Goal: Transaction & Acquisition: Purchase product/service

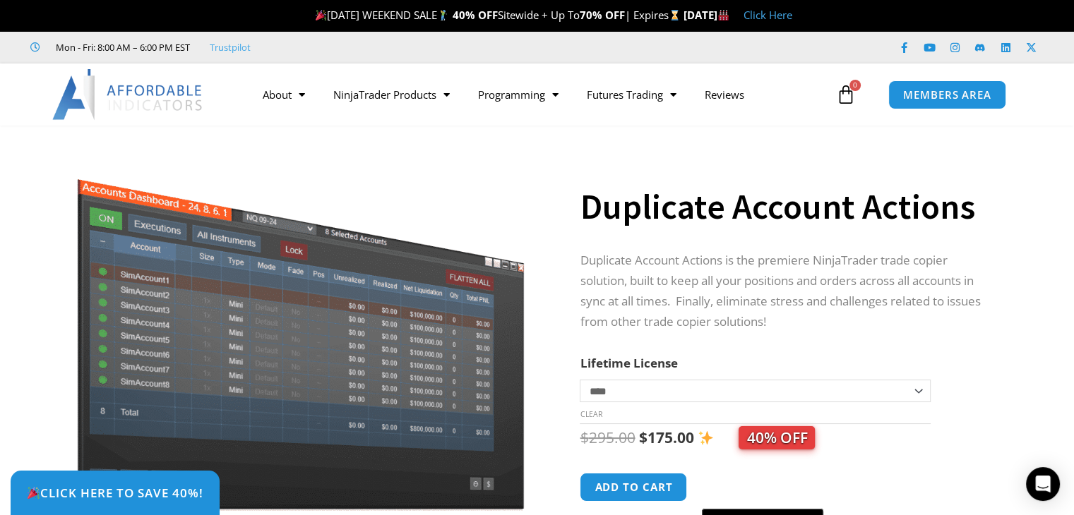
click at [746, 231] on div "Duplicate Account Actions" at bounding box center [786, 195] width 412 height 83
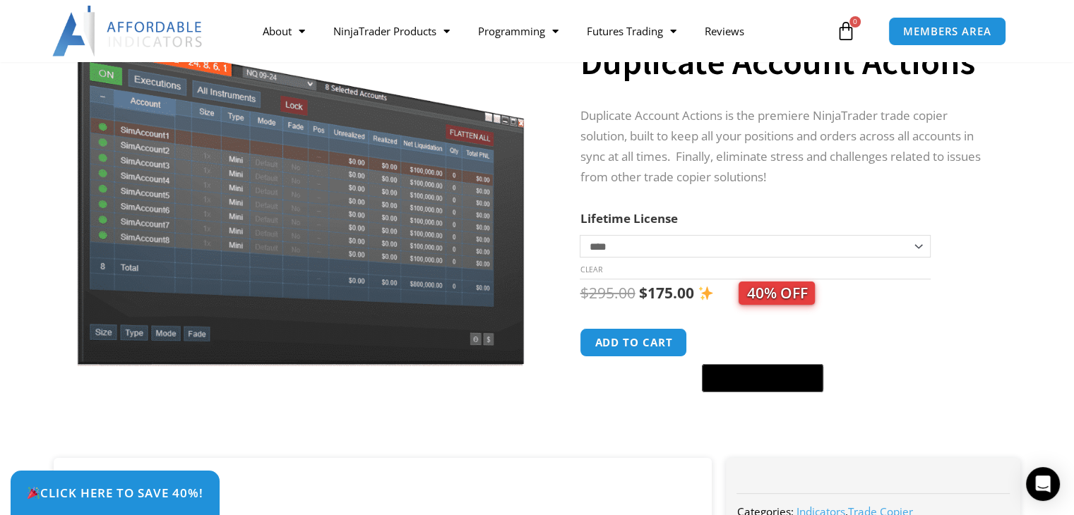
scroll to position [141, 0]
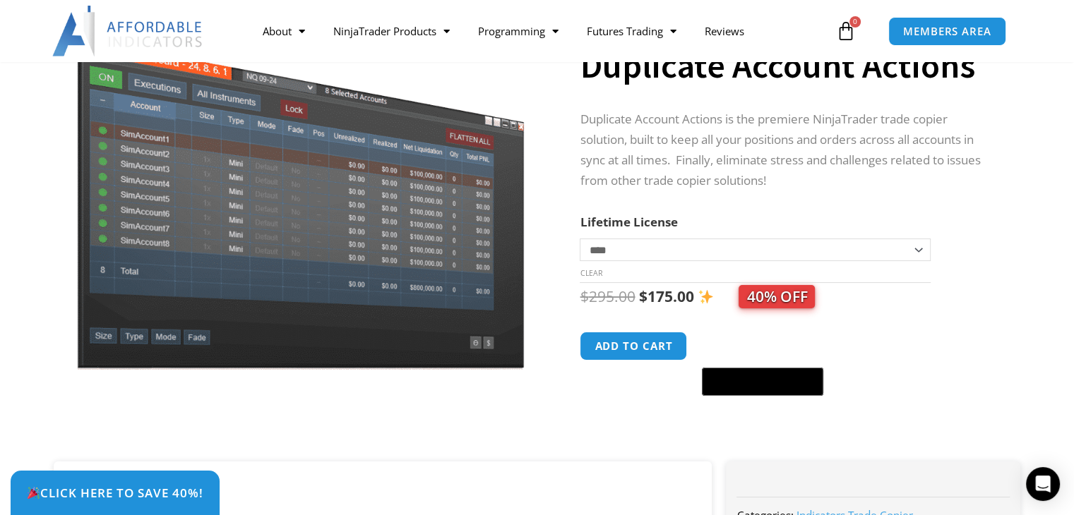
click at [738, 248] on select "**********" at bounding box center [755, 250] width 350 height 23
click at [807, 137] on p "Duplicate Account Actions is the premiere NinjaTrader trade copier solution, bu…" at bounding box center [786, 150] width 412 height 82
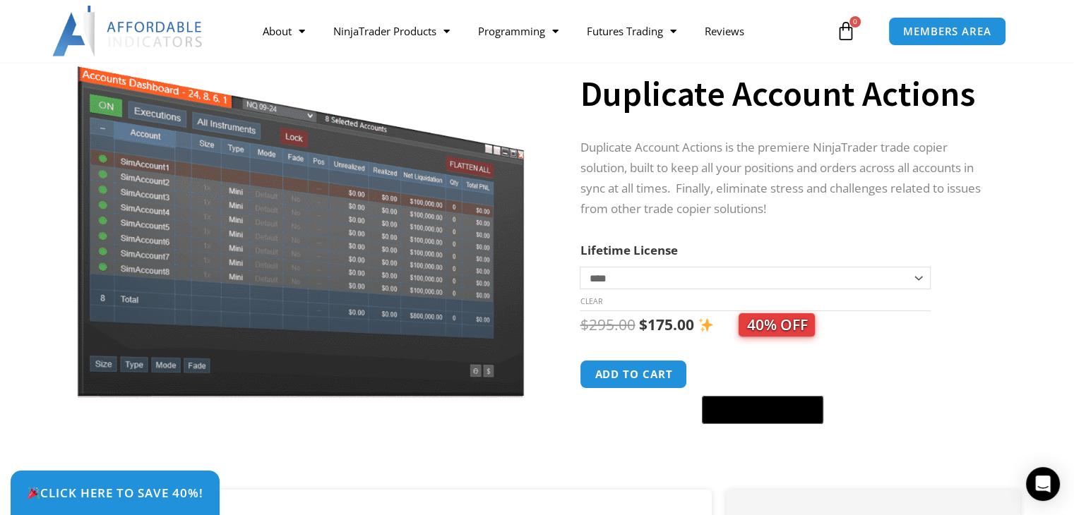
scroll to position [0, 0]
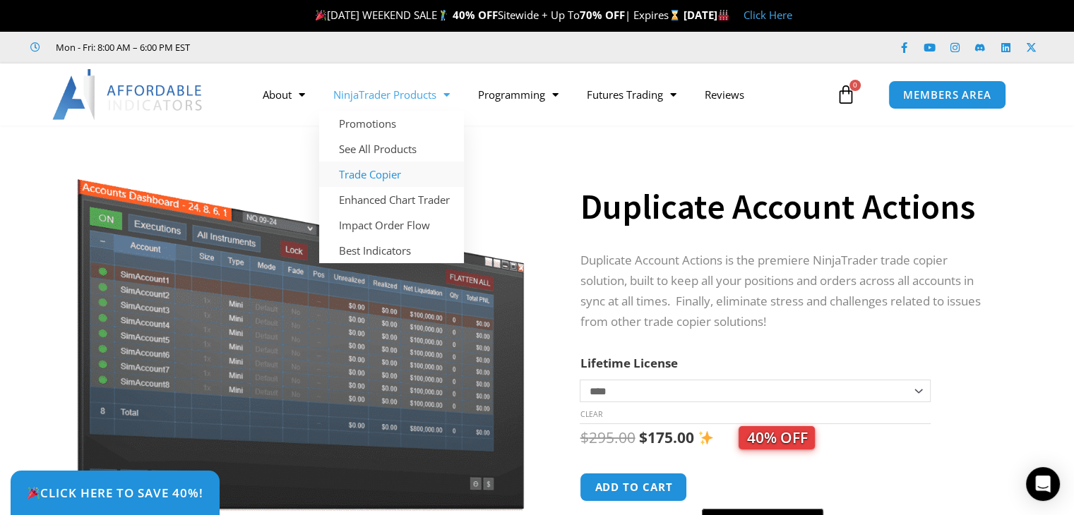
click at [396, 170] on link "Trade Copier" at bounding box center [391, 174] width 145 height 25
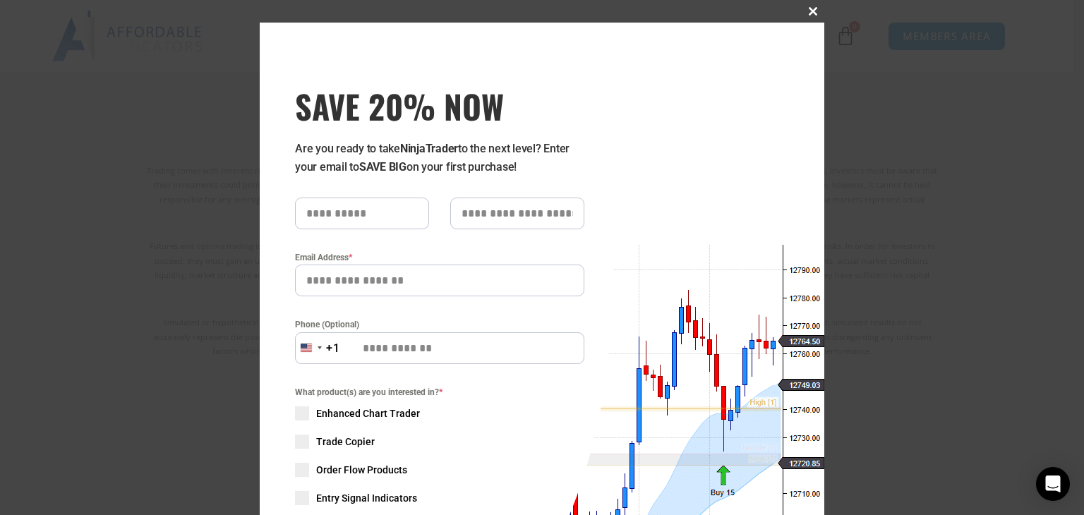
click at [805, 14] on span at bounding box center [813, 11] width 23 height 8
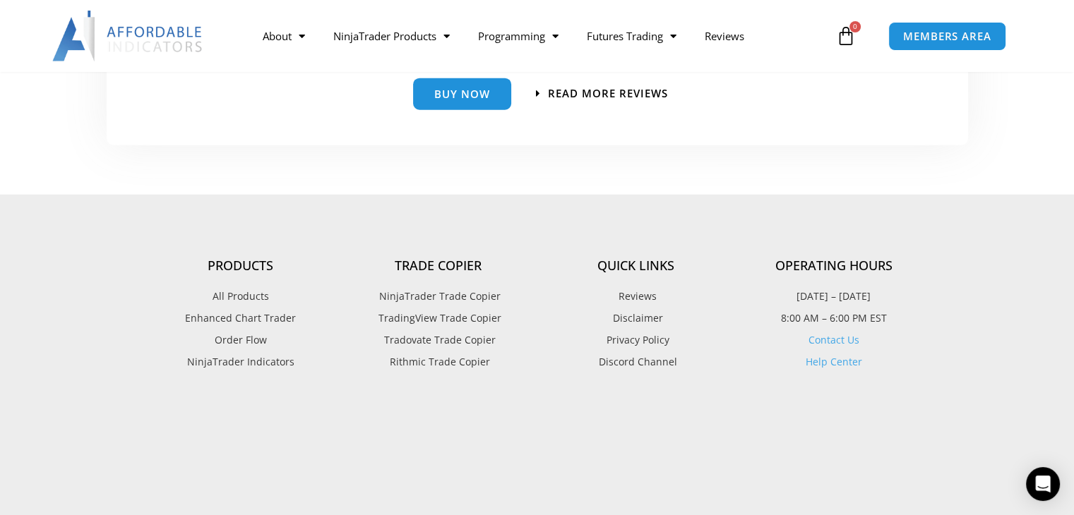
scroll to position [3284, 0]
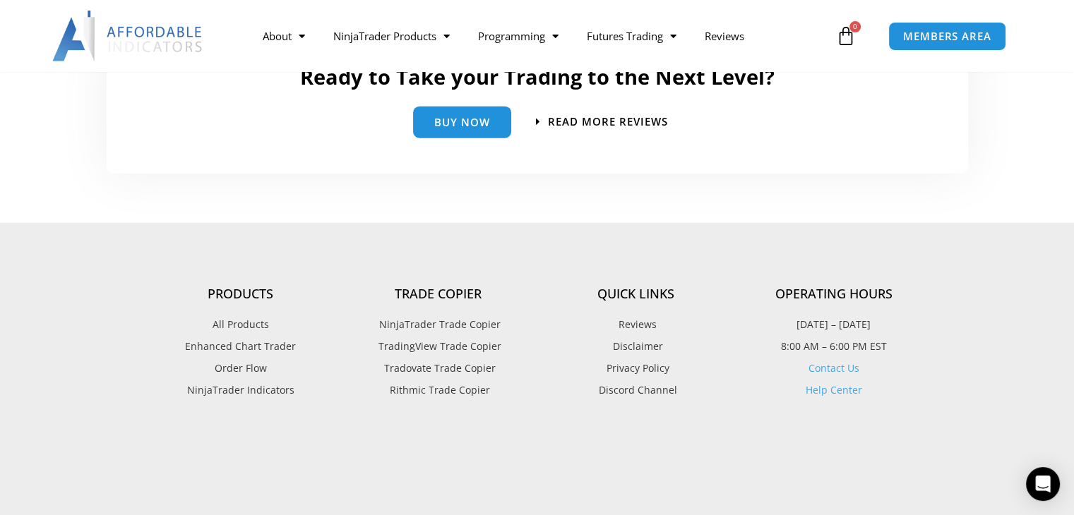
click at [480, 349] on span "TradingView Trade Copier" at bounding box center [438, 346] width 126 height 18
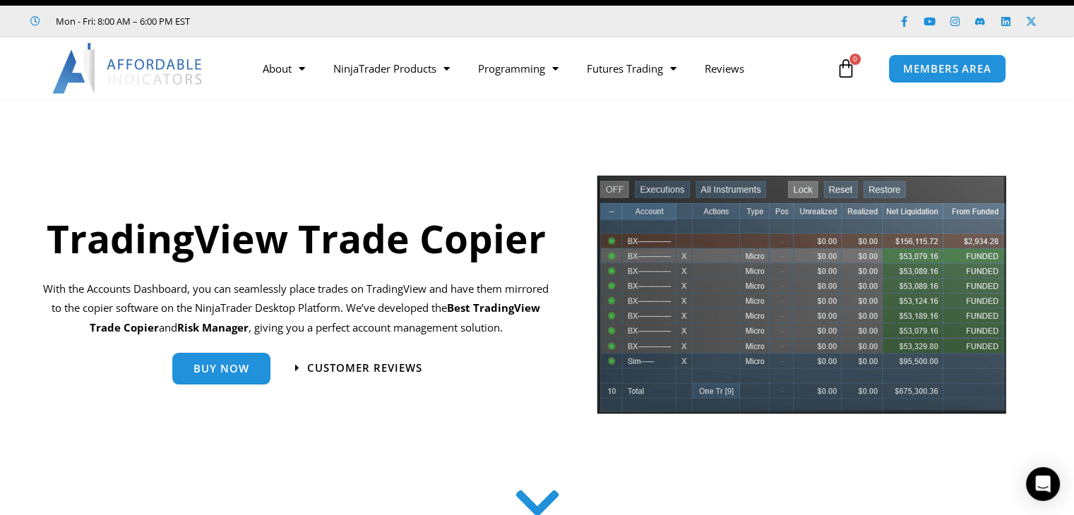
scroll to position [28, 0]
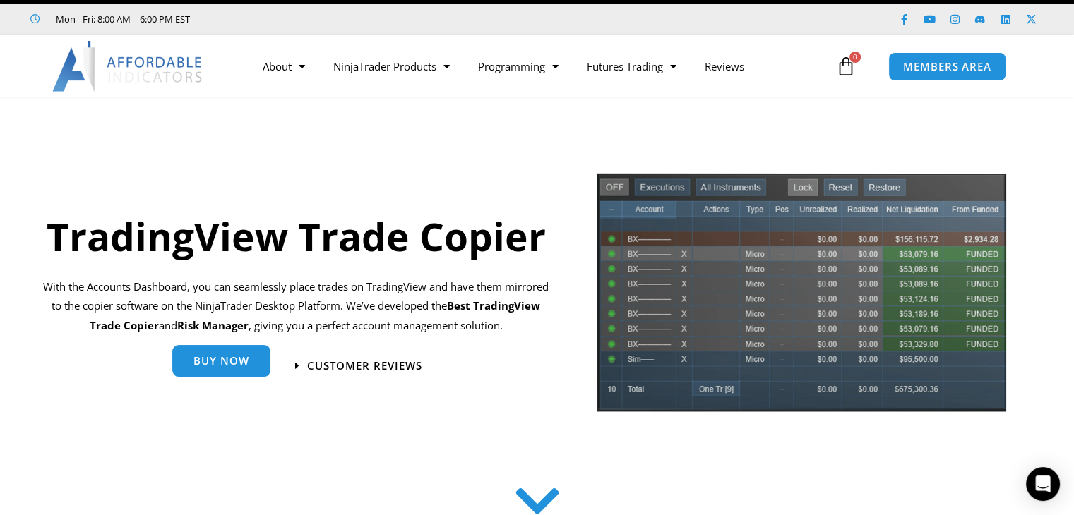
click at [239, 362] on span "Buy Now" at bounding box center [221, 361] width 56 height 11
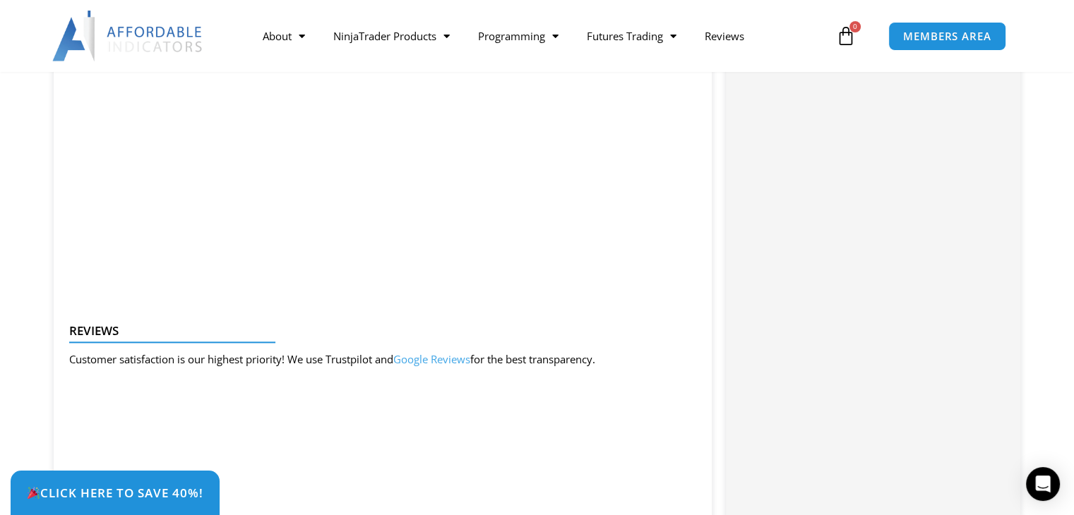
scroll to position [1666, 0]
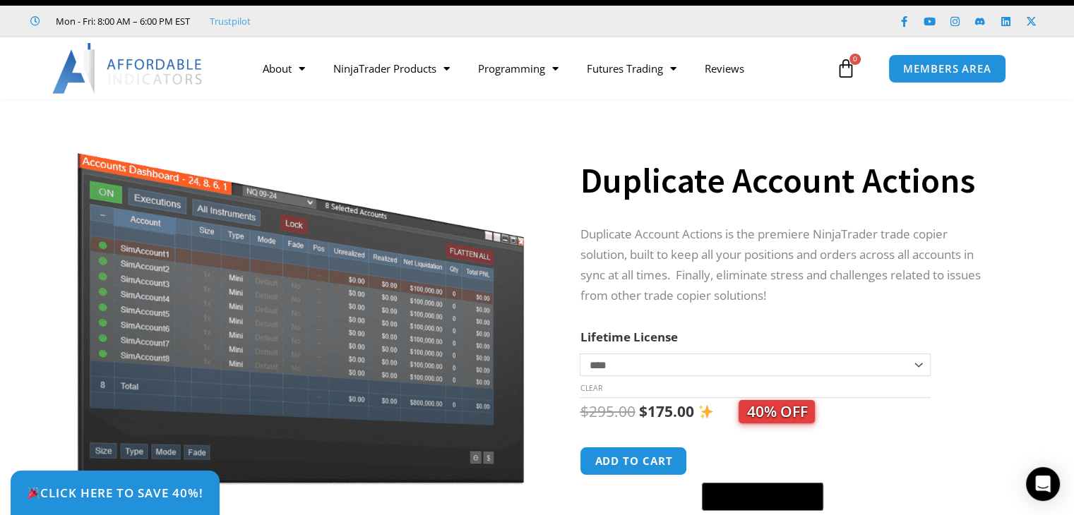
scroll to position [28, 0]
